Goal: Register for event/course

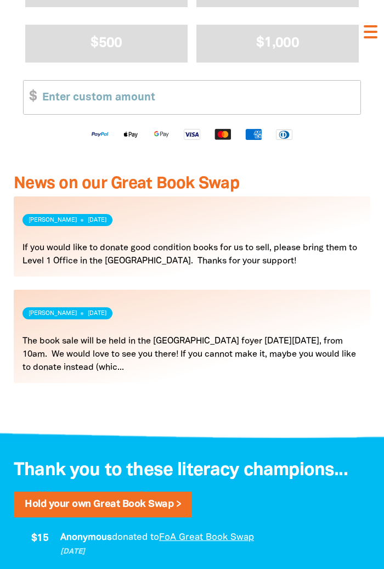
scroll to position [1098, 0]
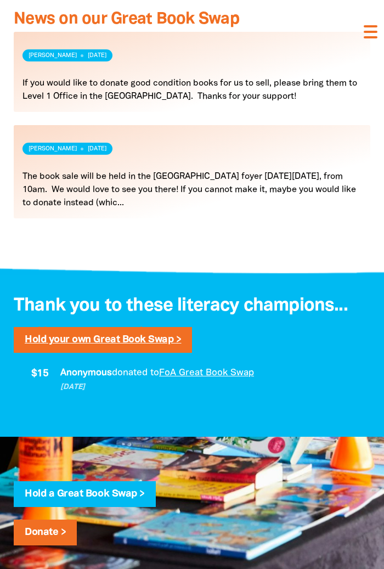
click at [97, 338] on link "Hold your own Great Book Swap >" at bounding box center [103, 339] width 156 height 9
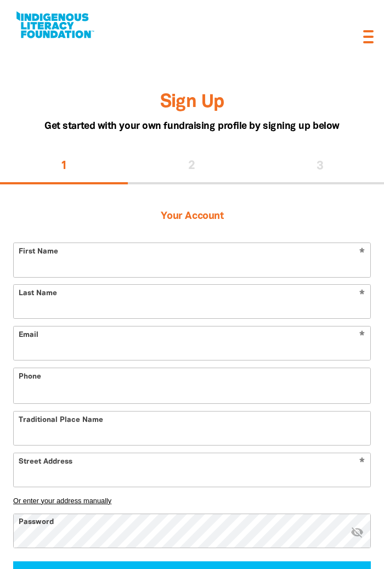
select select "AU"
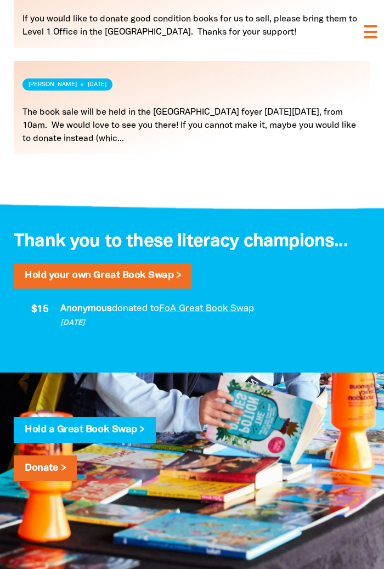
scroll to position [1262, 0]
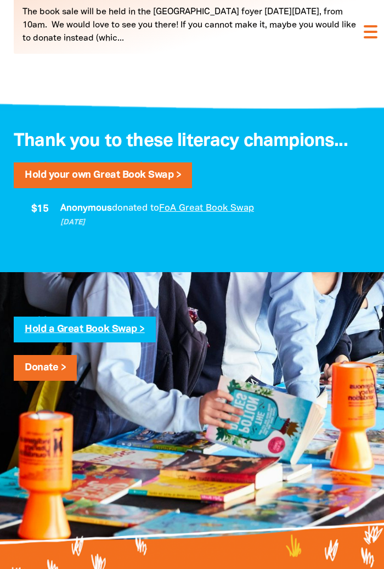
click at [102, 326] on link "Hold a Great Book Swap >" at bounding box center [85, 329] width 120 height 9
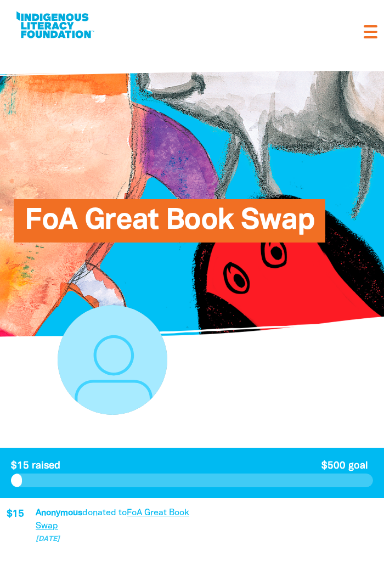
select select "AU"
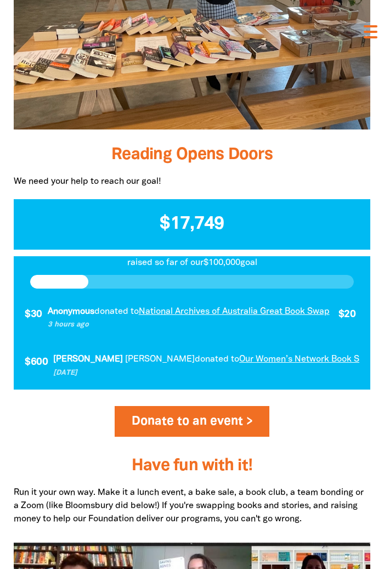
scroll to position [659, 0]
